Goal: Task Accomplishment & Management: Complete application form

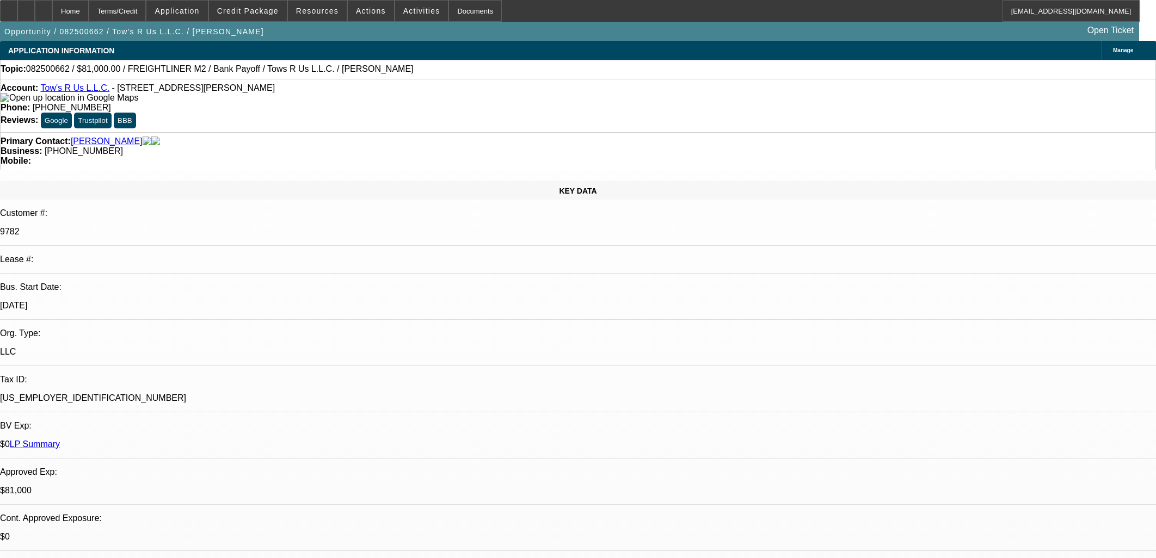
select select "0.1"
select select "2"
select select "0.1"
select select "2"
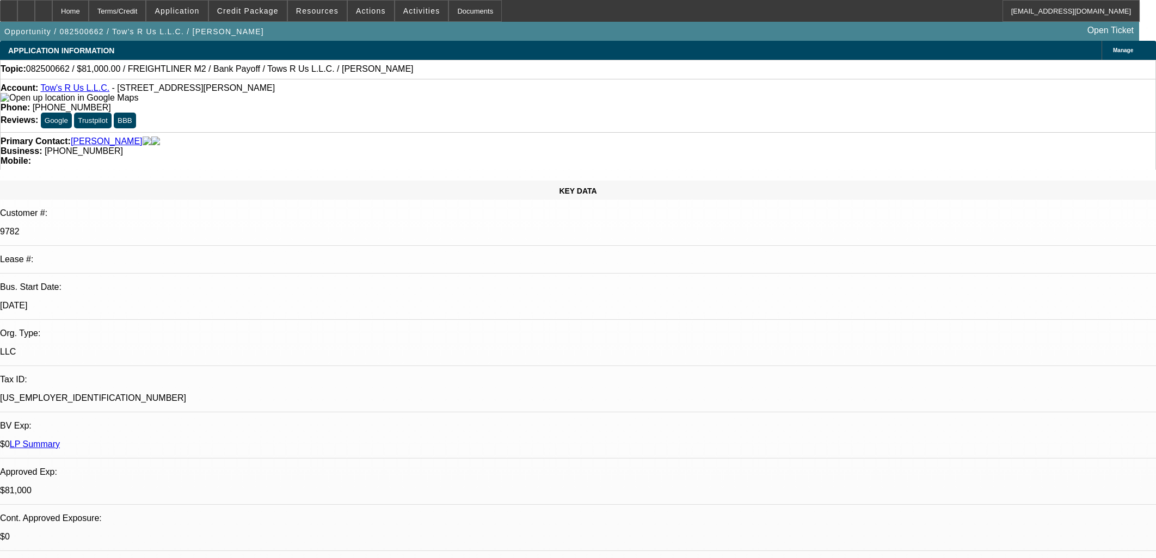
select select "0.1"
select select "2"
select select "0.1"
select select "0"
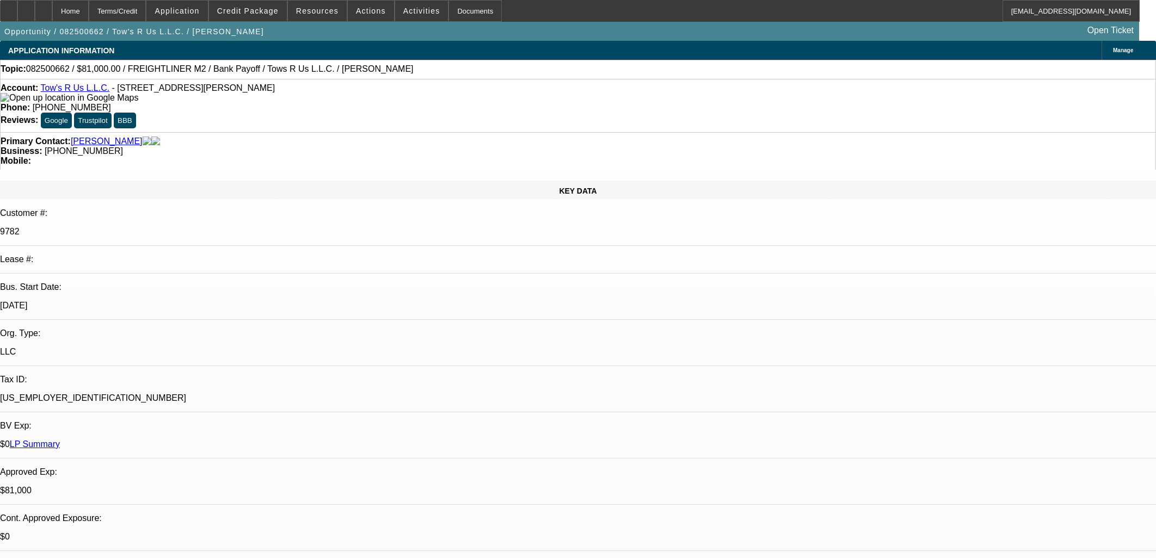
select select "2"
select select "0.1"
select select "1"
select select "2"
select select "4"
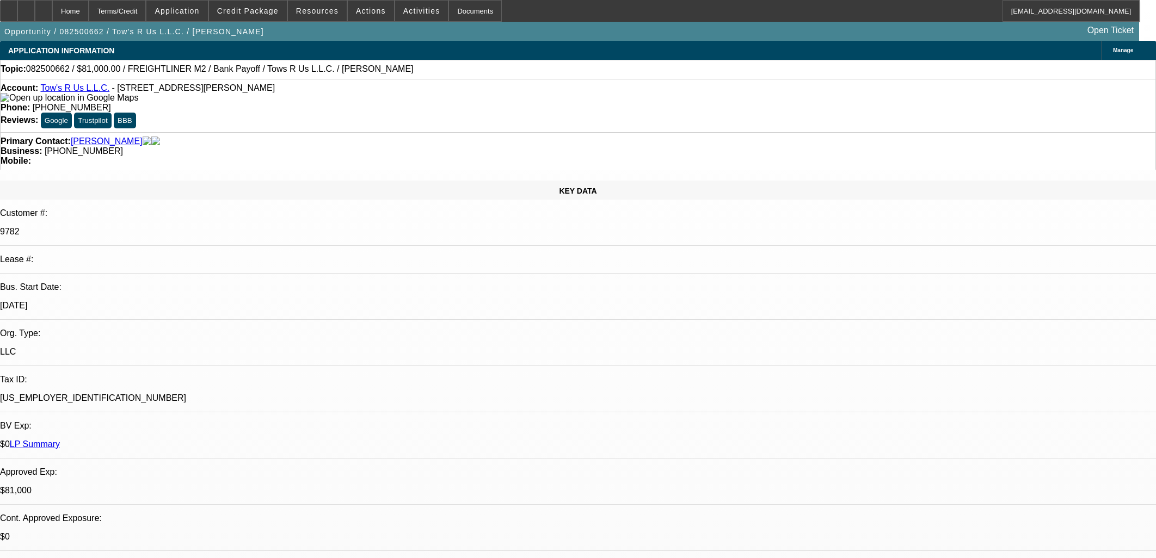
select select "1"
select select "2"
select select "4"
select select "1"
select select "2"
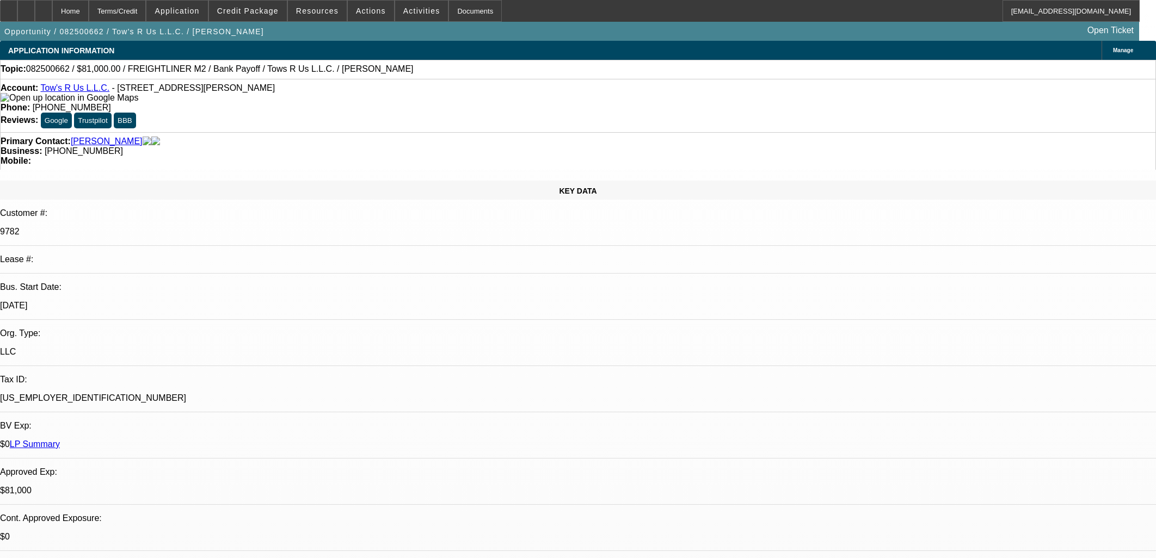
select select "4"
select select "1"
select select "2"
select select "4"
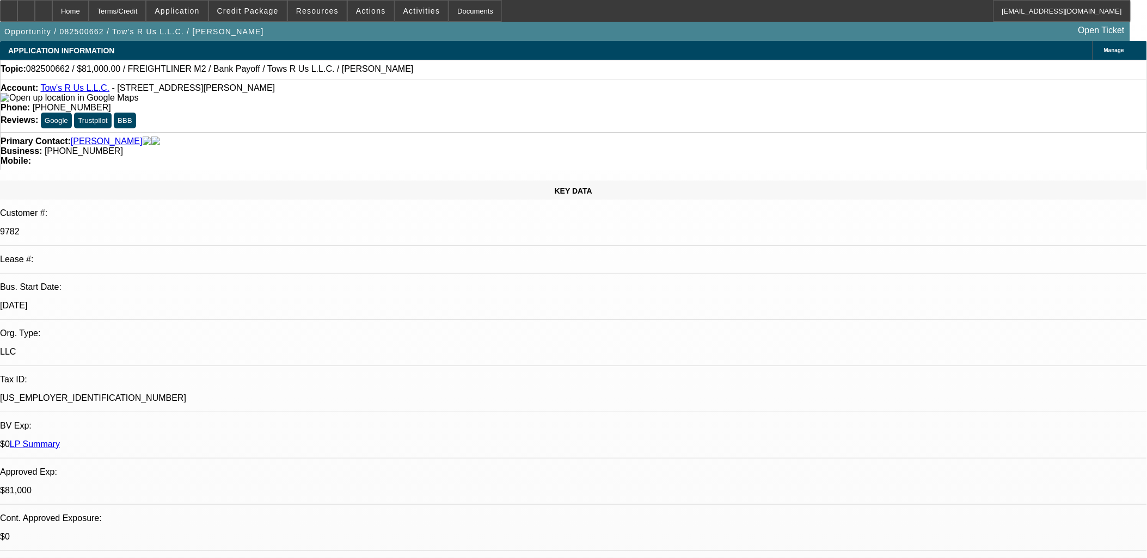
scroll to position [317, 0]
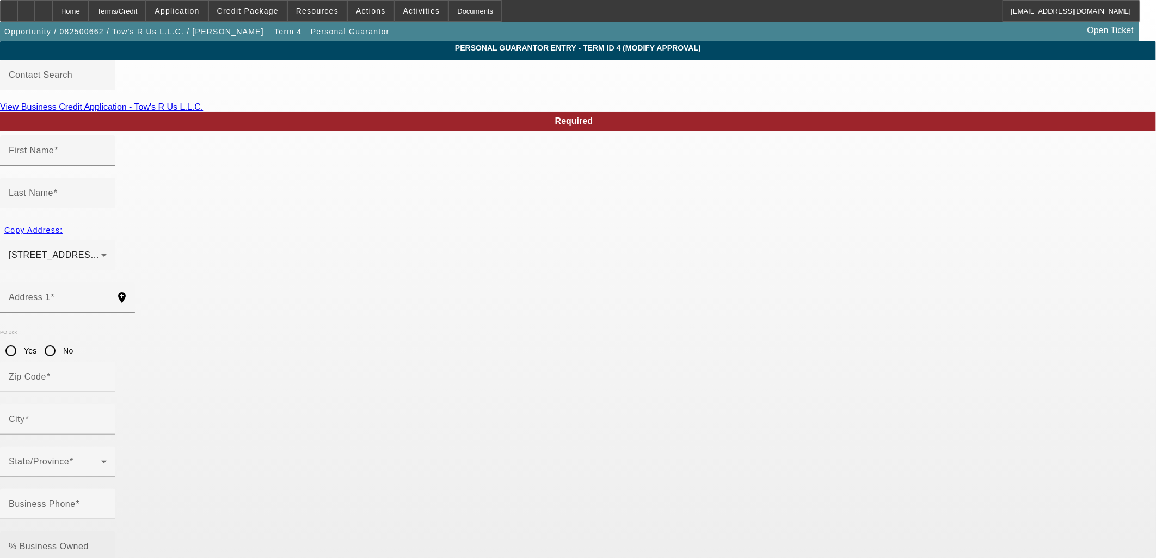
type input "[PERSON_NAME]"
type input "[STREET_ADDRESS][PERSON_NAME]"
radio input "true"
type input "93308"
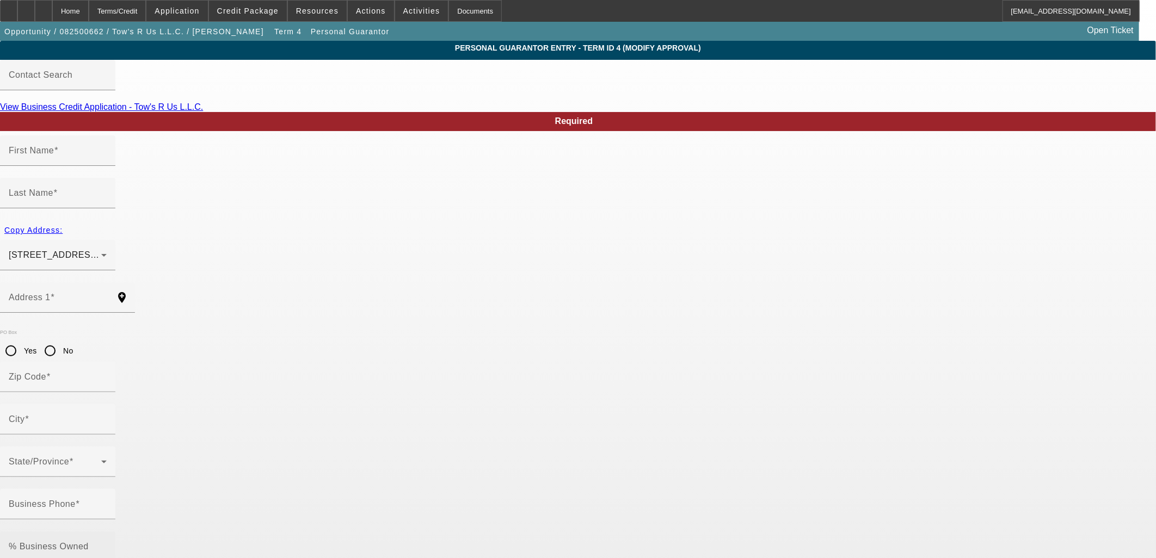
type input "[GEOGRAPHIC_DATA]"
type input "[PHONE_NUMBER]"
type input "0"
type input "607-09-4040"
type input "[EMAIL_ADDRESS][DOMAIN_NAME]"
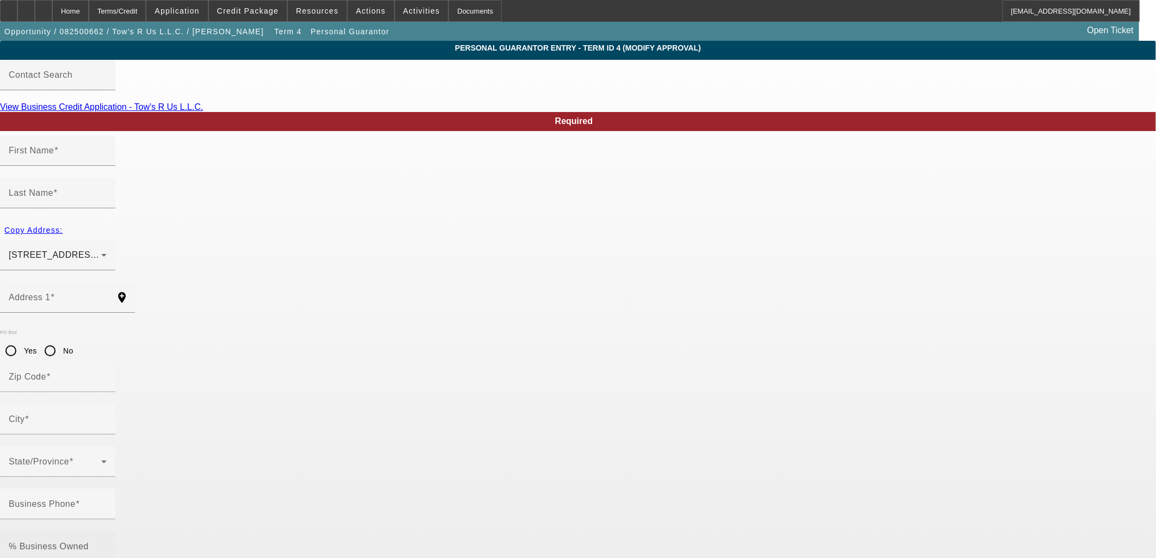
type input "[PERSON_NAME]"
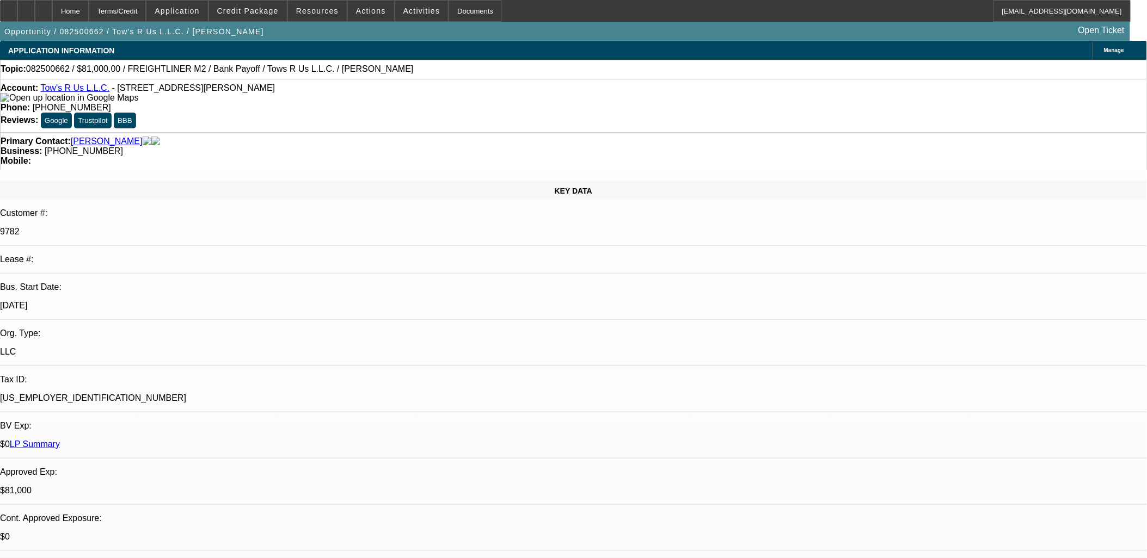
select select "0.1"
select select "2"
select select "0.1"
select select "4"
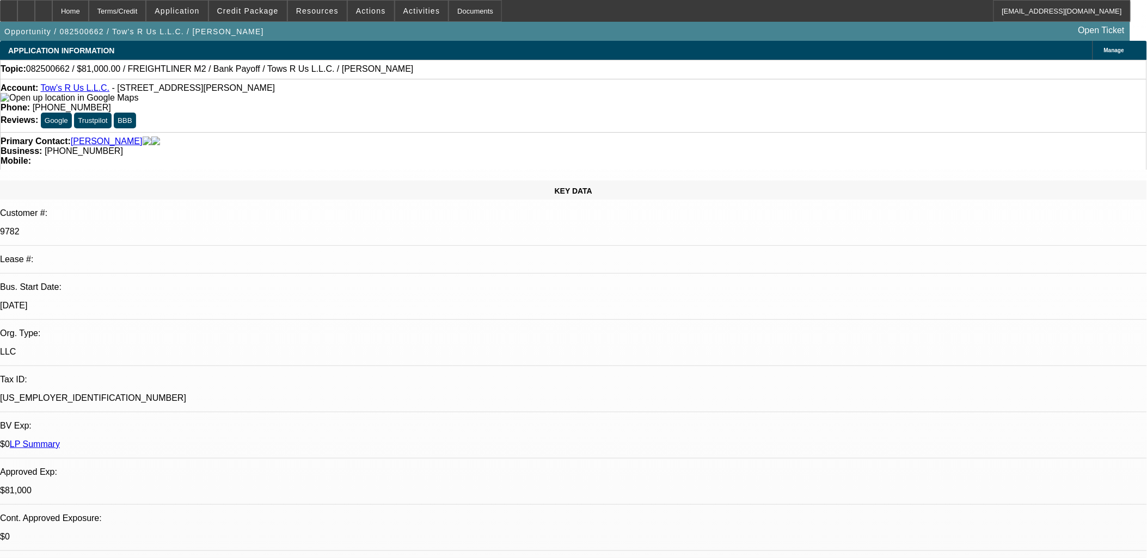
select select "0.1"
select select "2"
select select "0.1"
select select "4"
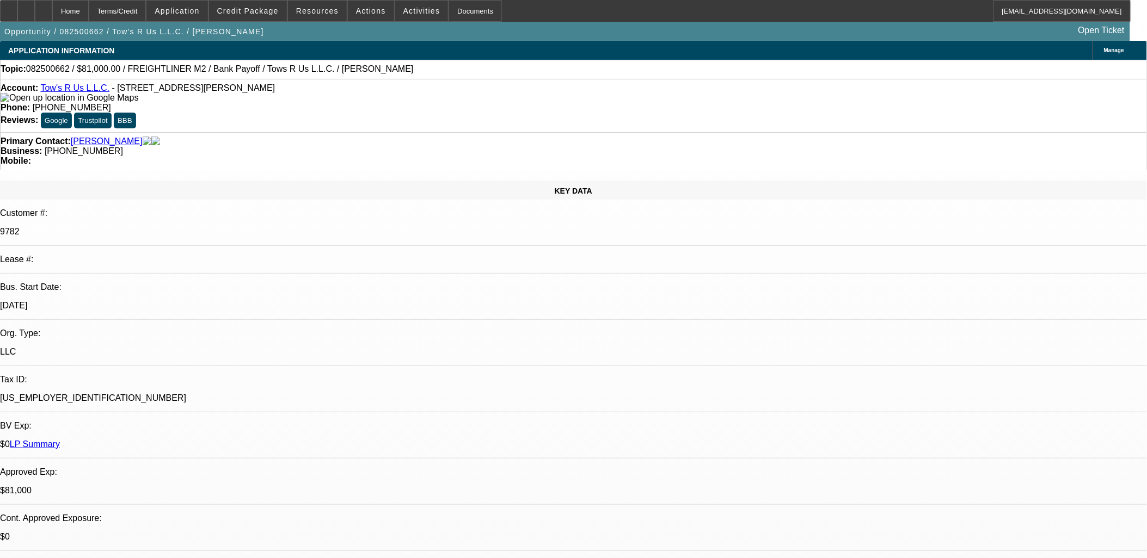
select select "0.1"
select select "2"
select select "0.1"
select select "4"
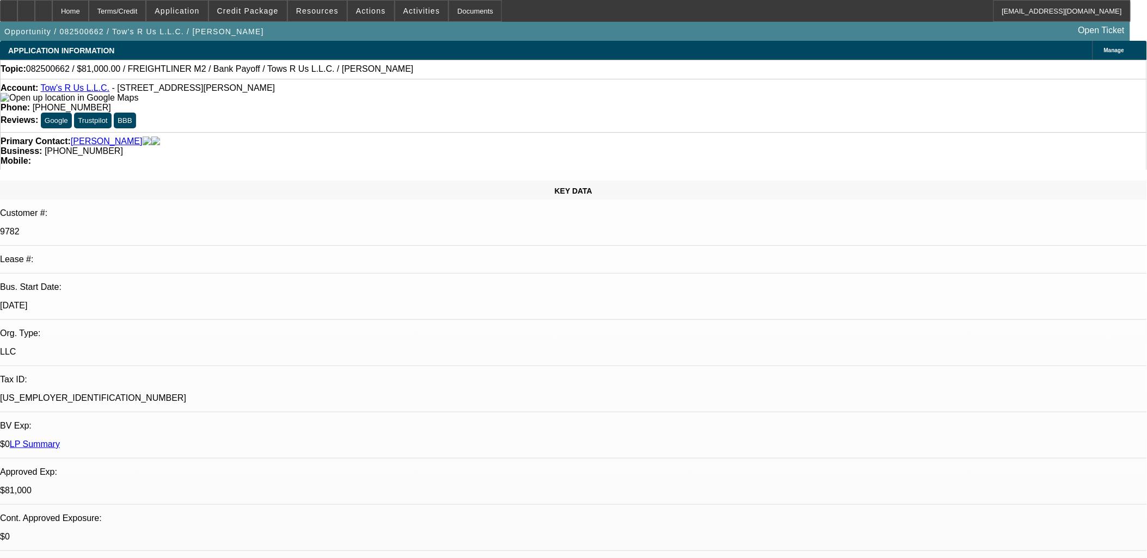
select select "0"
select select "2"
select select "0.1"
select select "4"
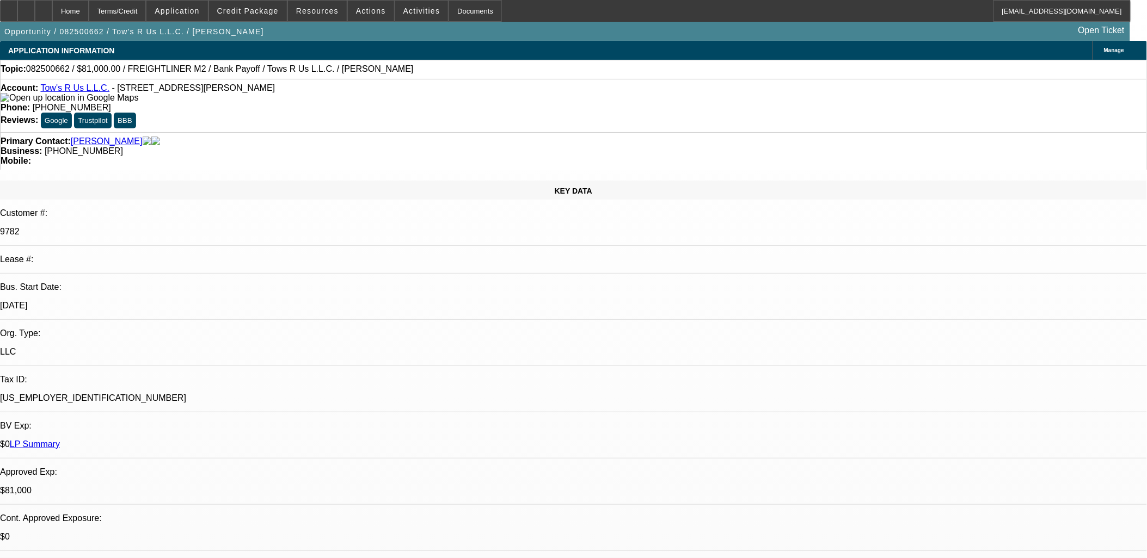
scroll to position [317, 0]
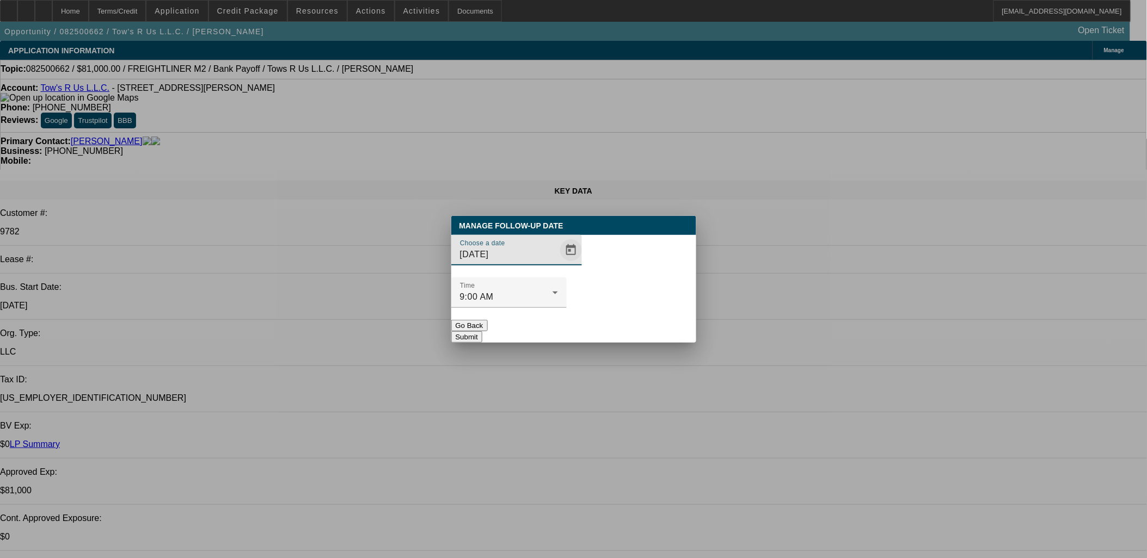
click at [560, 263] on span "Open calendar" at bounding box center [571, 250] width 26 height 26
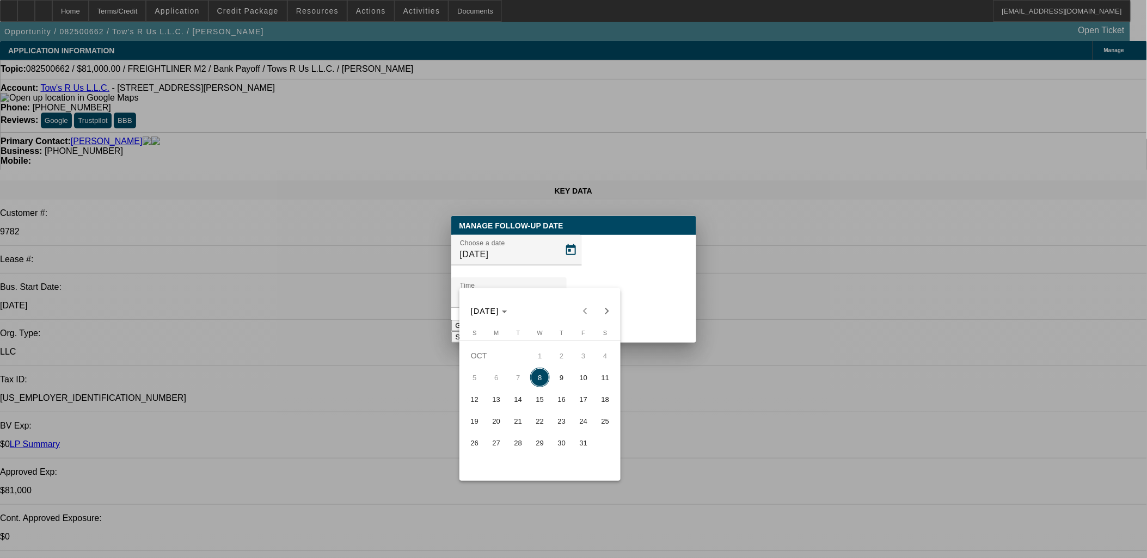
drag, startPoint x: 493, startPoint y: 421, endPoint x: 539, endPoint y: 366, distance: 71.9
click at [493, 421] on span "20" at bounding box center [497, 422] width 20 height 20
type input "[DATE]"
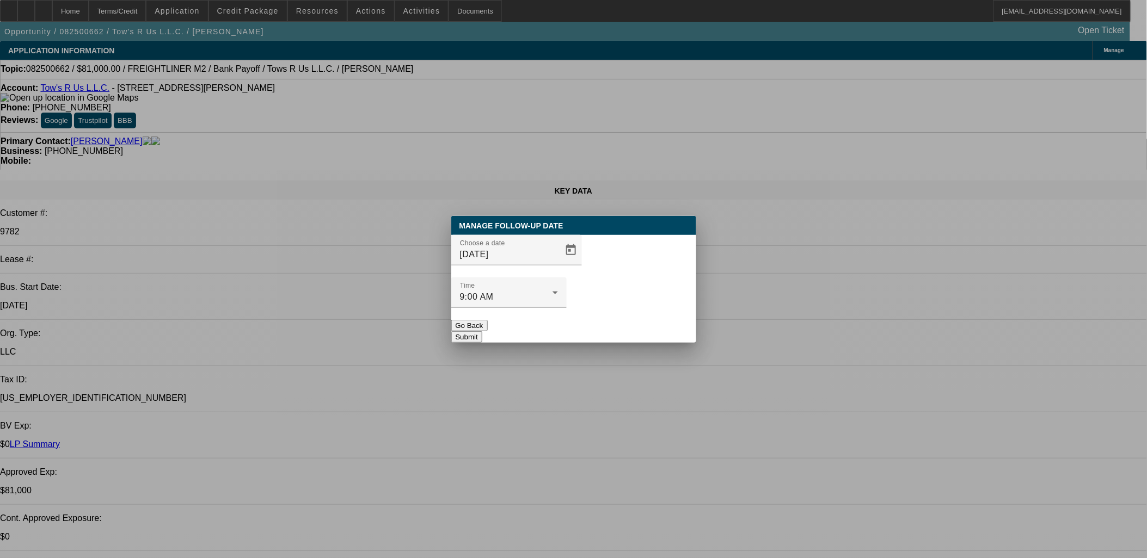
click at [482, 331] on button "Submit" at bounding box center [466, 336] width 31 height 11
